Goal: Information Seeking & Learning: Understand process/instructions

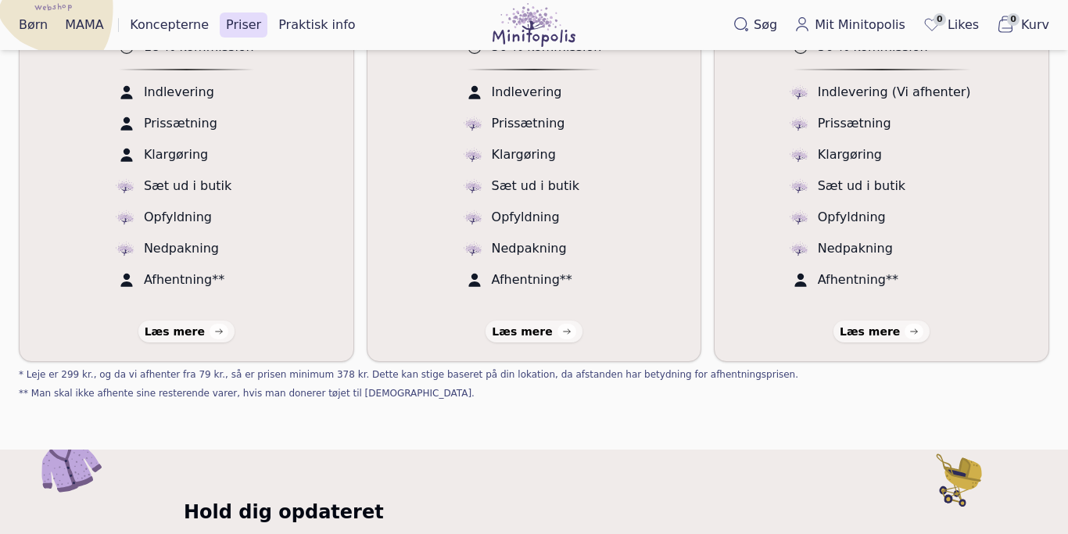
scroll to position [508, 0]
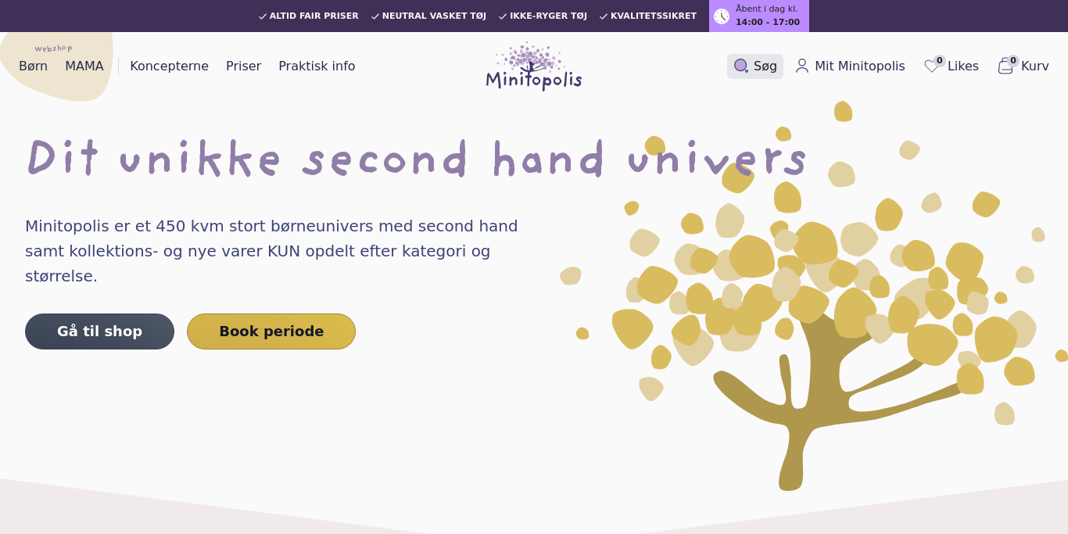
click at [769, 56] on button "Søg" at bounding box center [755, 66] width 56 height 25
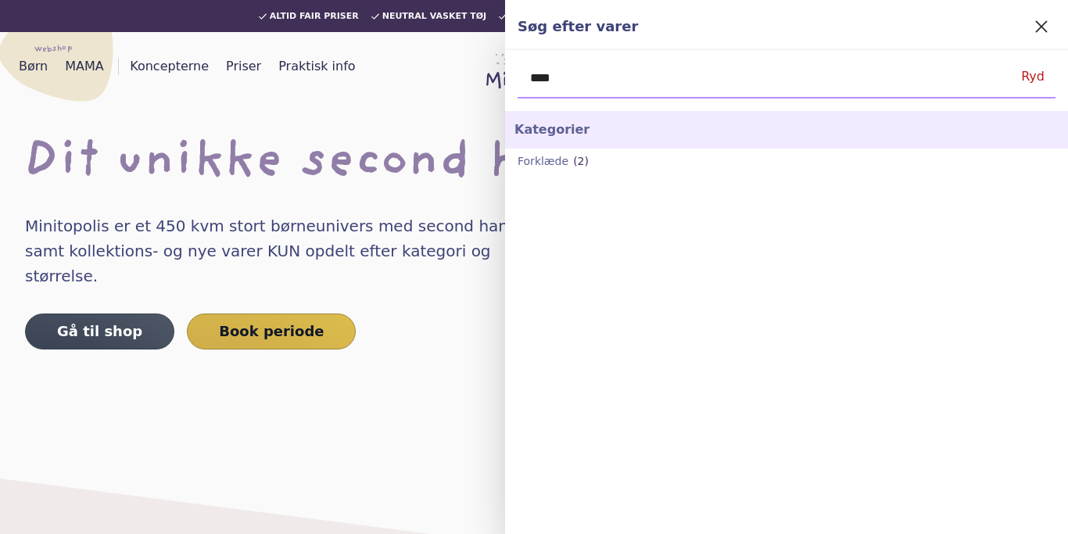
type input "****"
click at [1023, 31] on h4 "Søg efter varer" at bounding box center [773, 27] width 510 height 22
click at [1041, 30] on icon at bounding box center [1042, 27] width 22 height 22
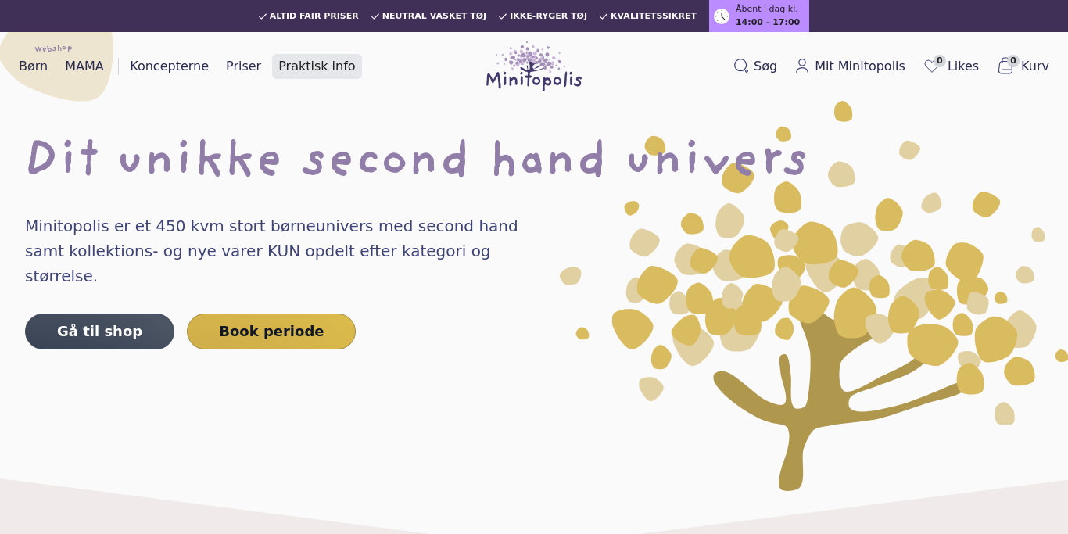
click at [294, 73] on link "Praktisk info" at bounding box center [316, 66] width 89 height 25
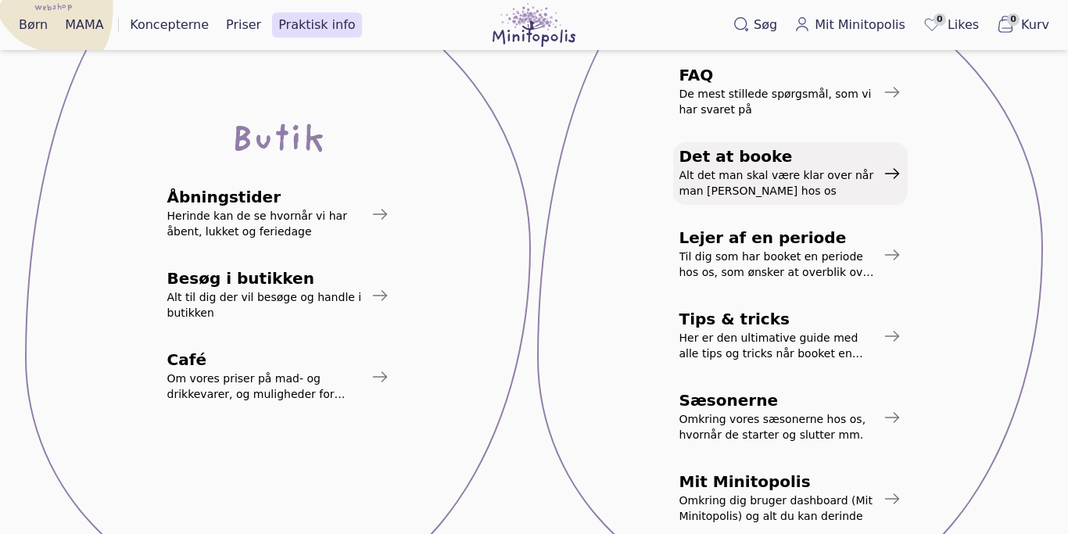
scroll to position [293, 0]
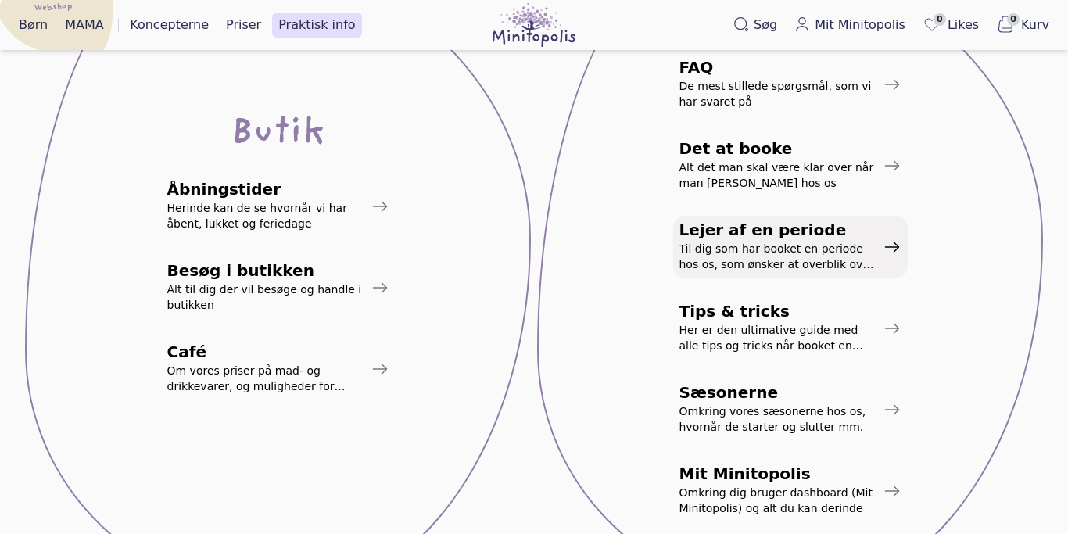
click at [866, 257] on span "Til dig som har booket en periode hos os, som ønsker at overblik over processer" at bounding box center [778, 256] width 197 height 31
